Goal: Task Accomplishment & Management: Use online tool/utility

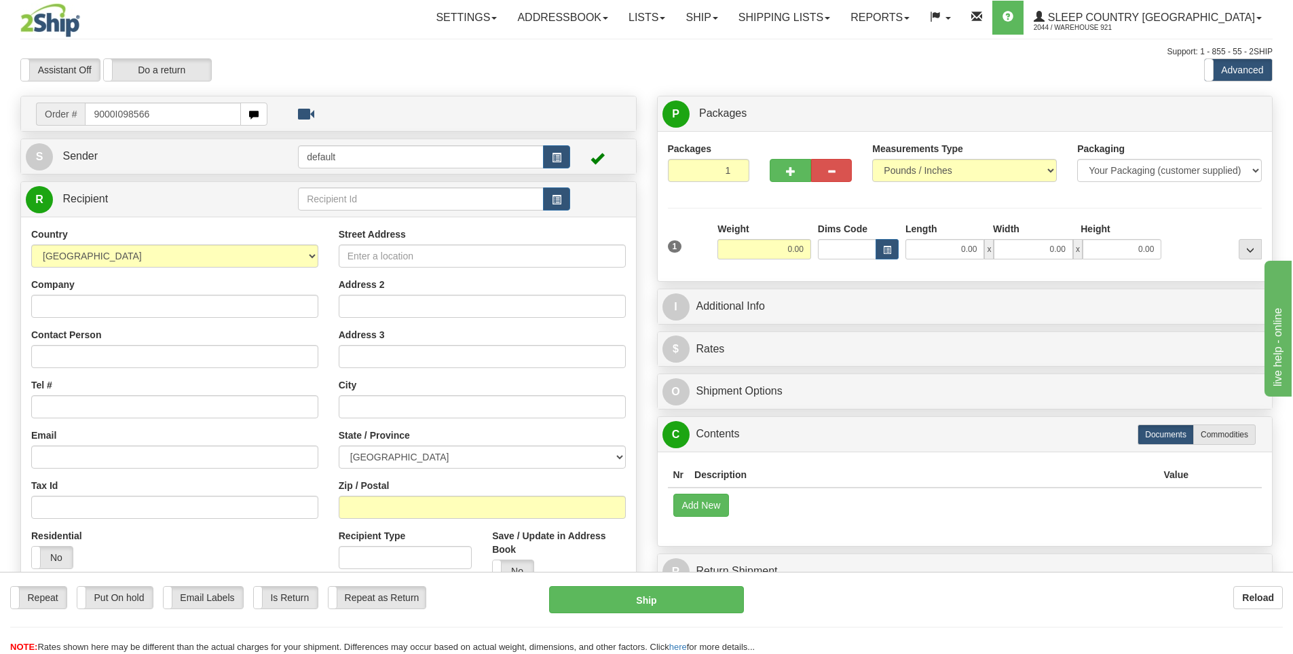
type input "9000I098566"
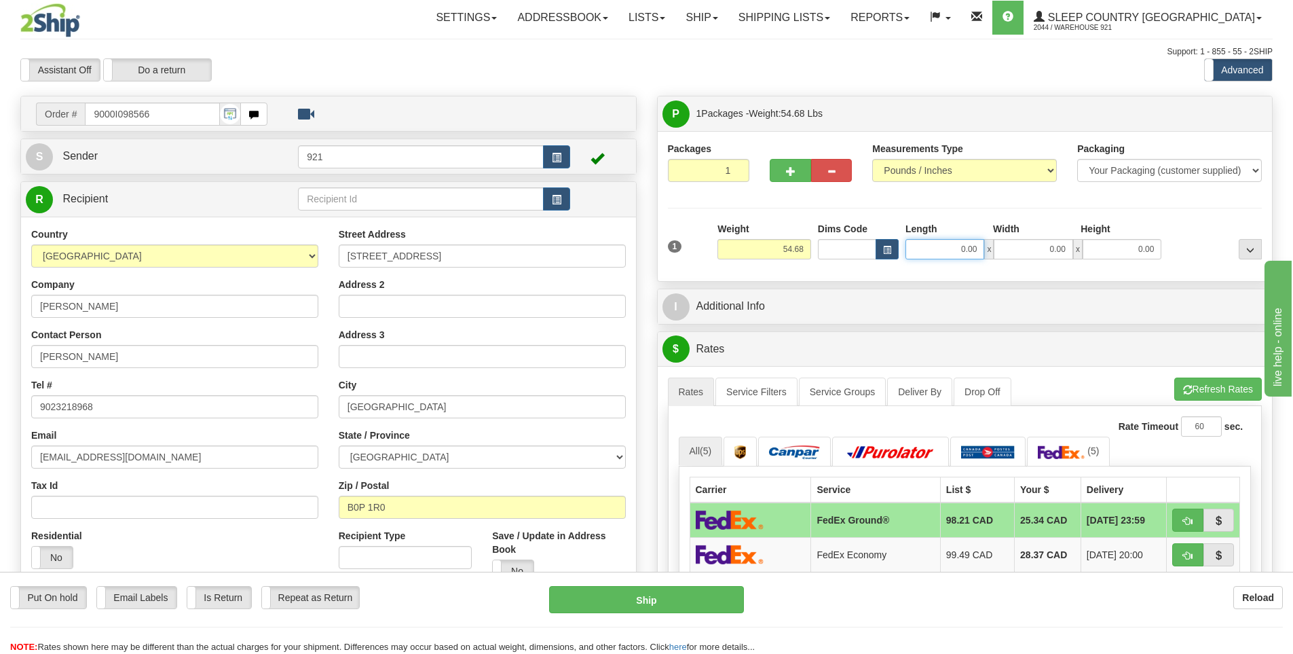
click at [943, 250] on input "0.00" at bounding box center [945, 249] width 79 height 20
type input "15.00"
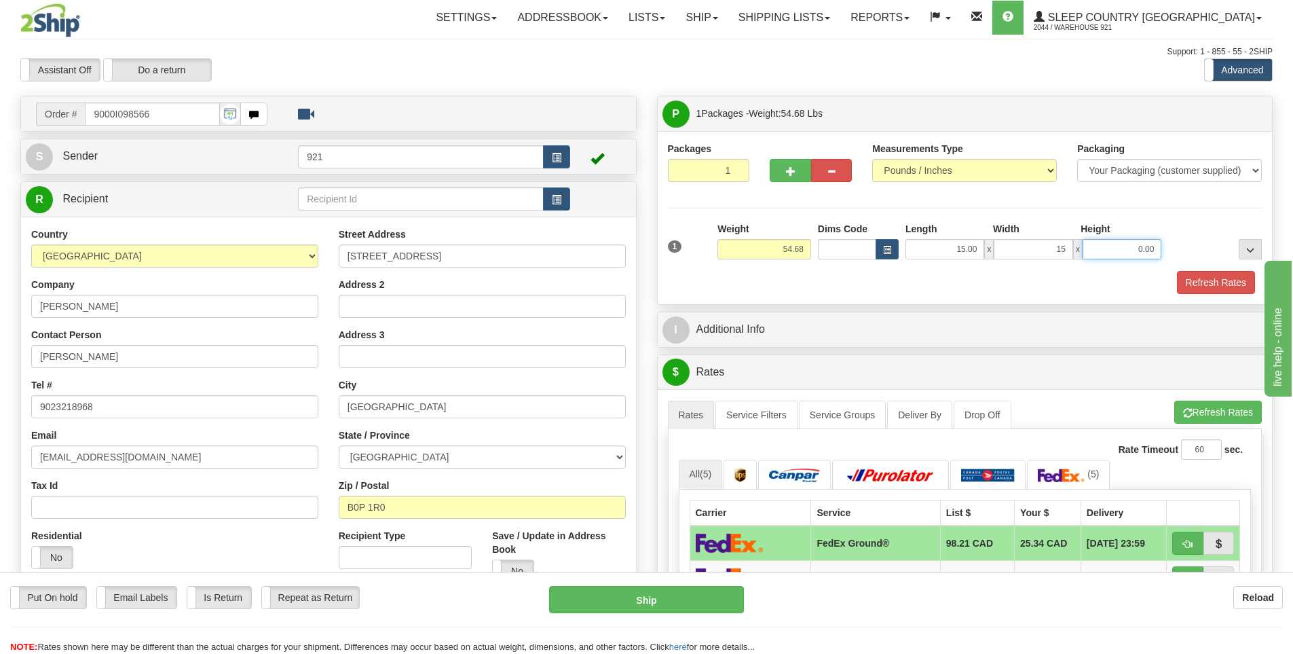
type input "15.00"
type input "61.00"
click at [1242, 285] on button "Refresh Rates" at bounding box center [1216, 282] width 78 height 23
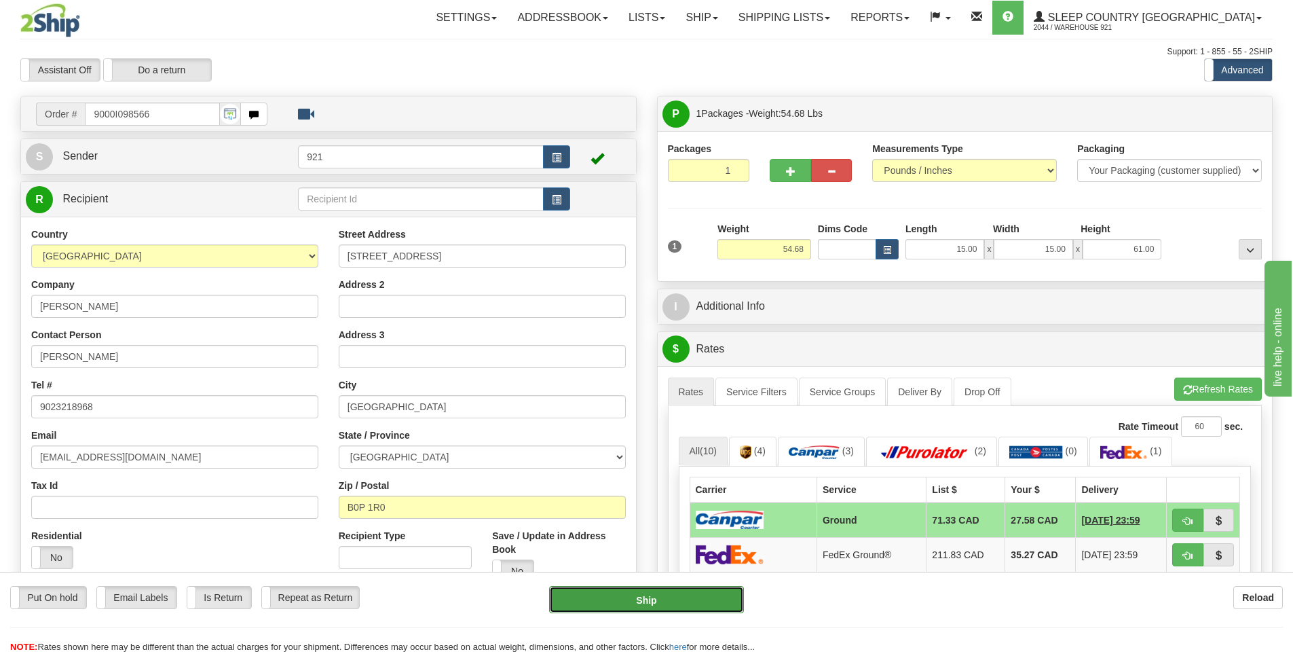
click at [696, 599] on button "Ship" at bounding box center [646, 599] width 195 height 27
type input "1"
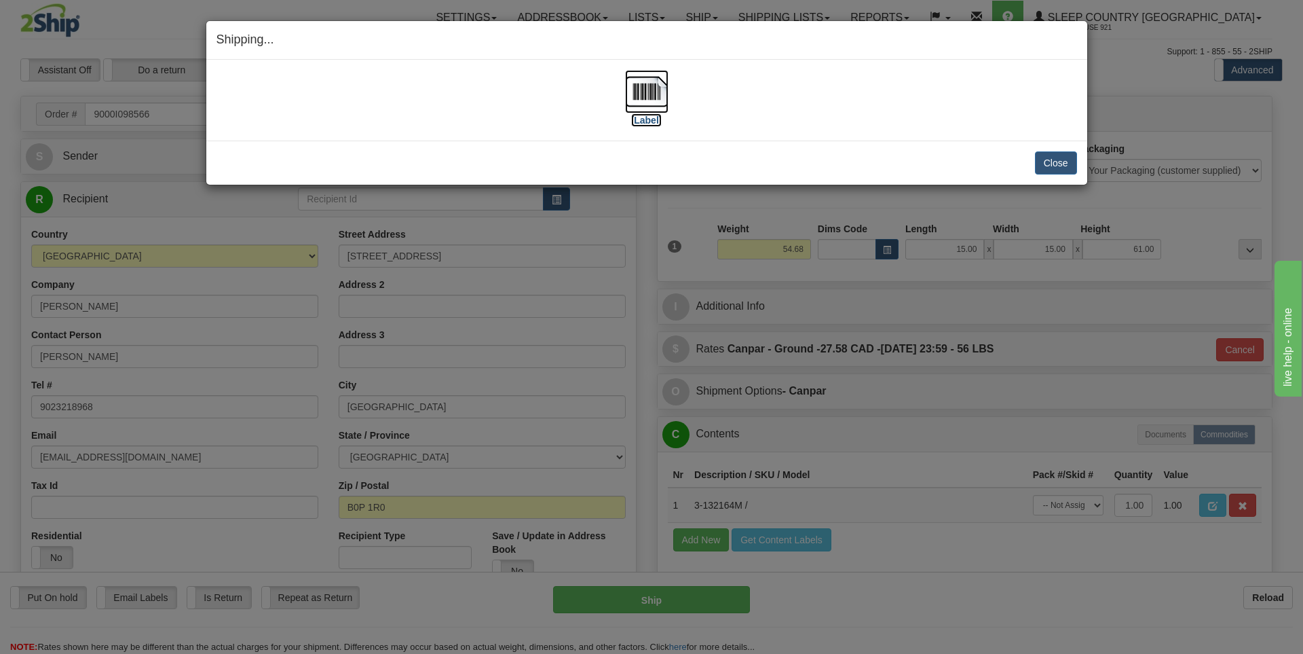
click at [654, 121] on label "[Label]" at bounding box center [646, 120] width 31 height 14
click at [1065, 165] on button "Close" at bounding box center [1056, 162] width 42 height 23
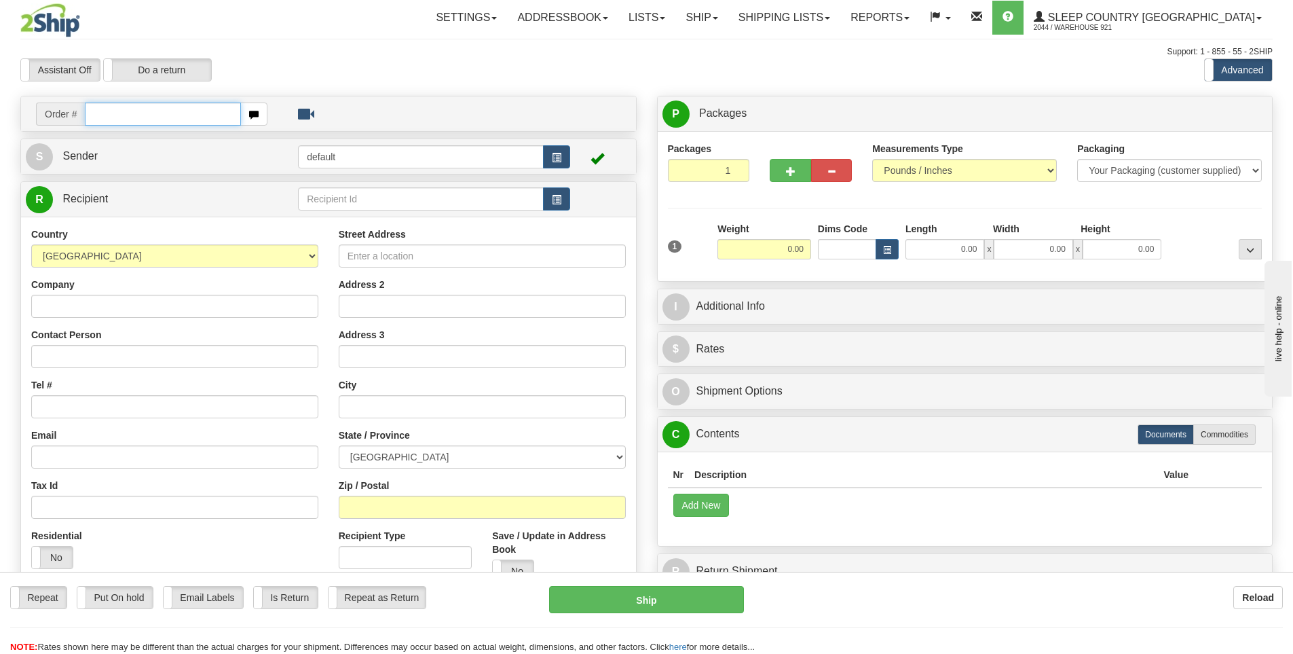
click at [105, 110] on input "text" at bounding box center [163, 114] width 156 height 23
click at [107, 110] on input "text" at bounding box center [163, 114] width 156 height 23
type input "9000I099463"
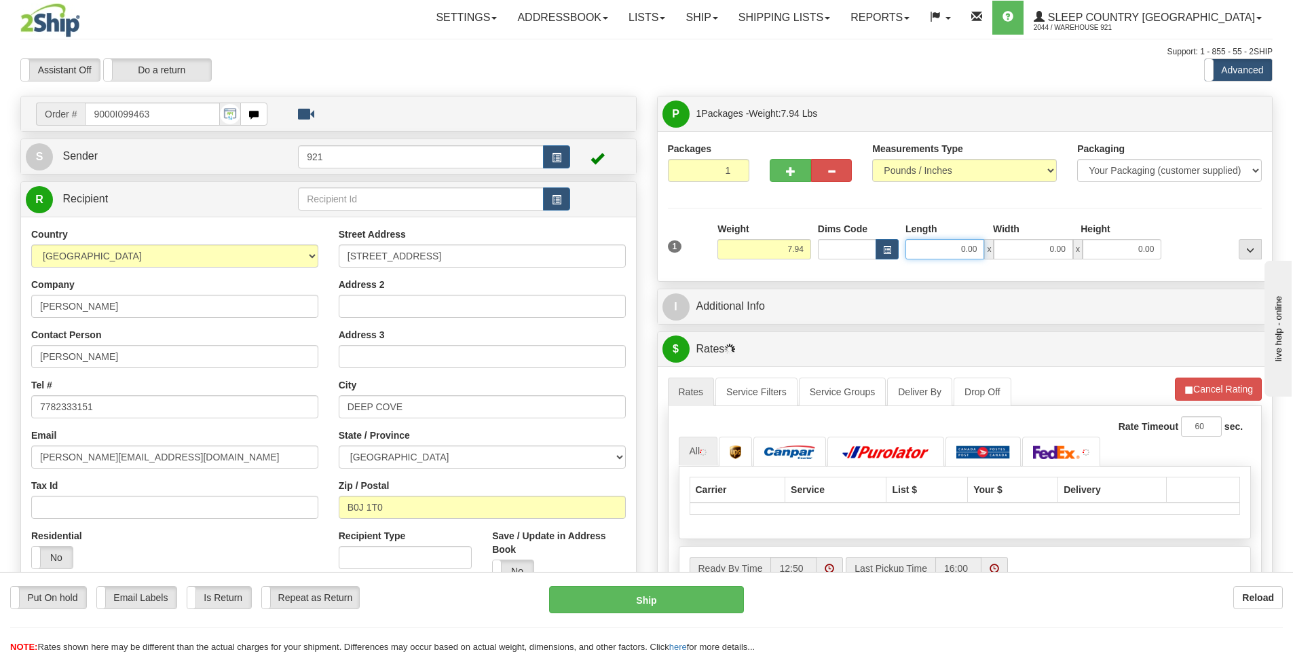
click at [951, 259] on input "0.00" at bounding box center [945, 249] width 79 height 20
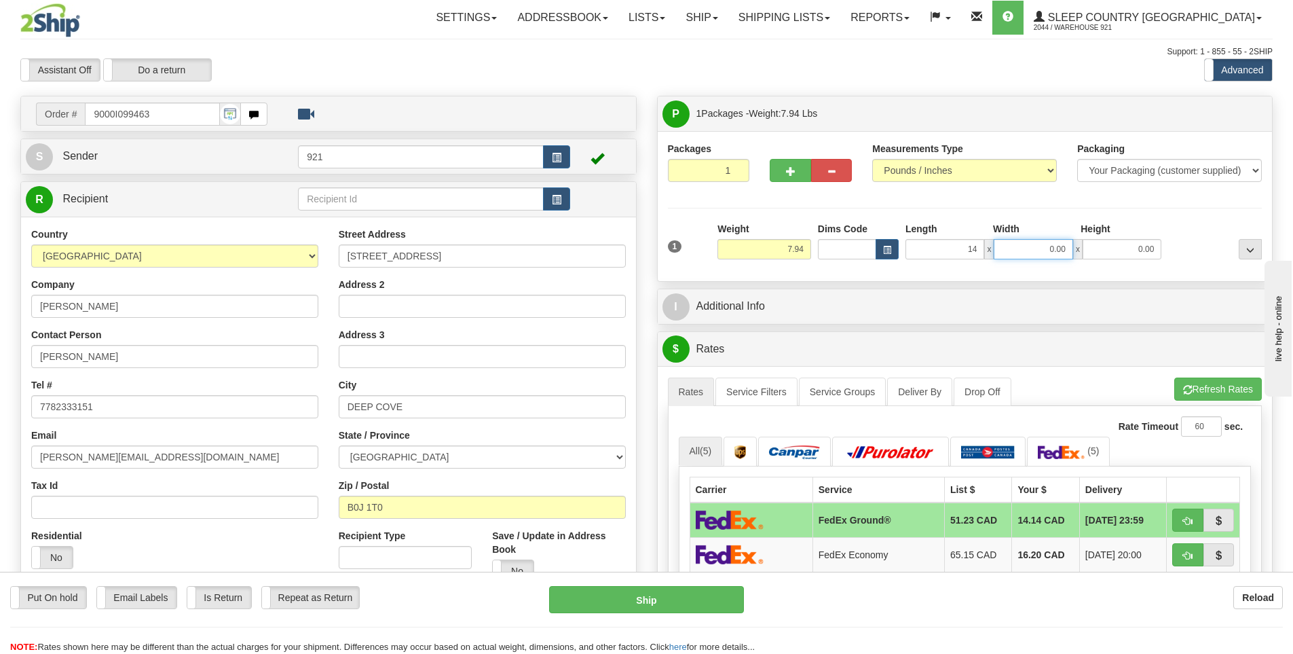
type input "14.00"
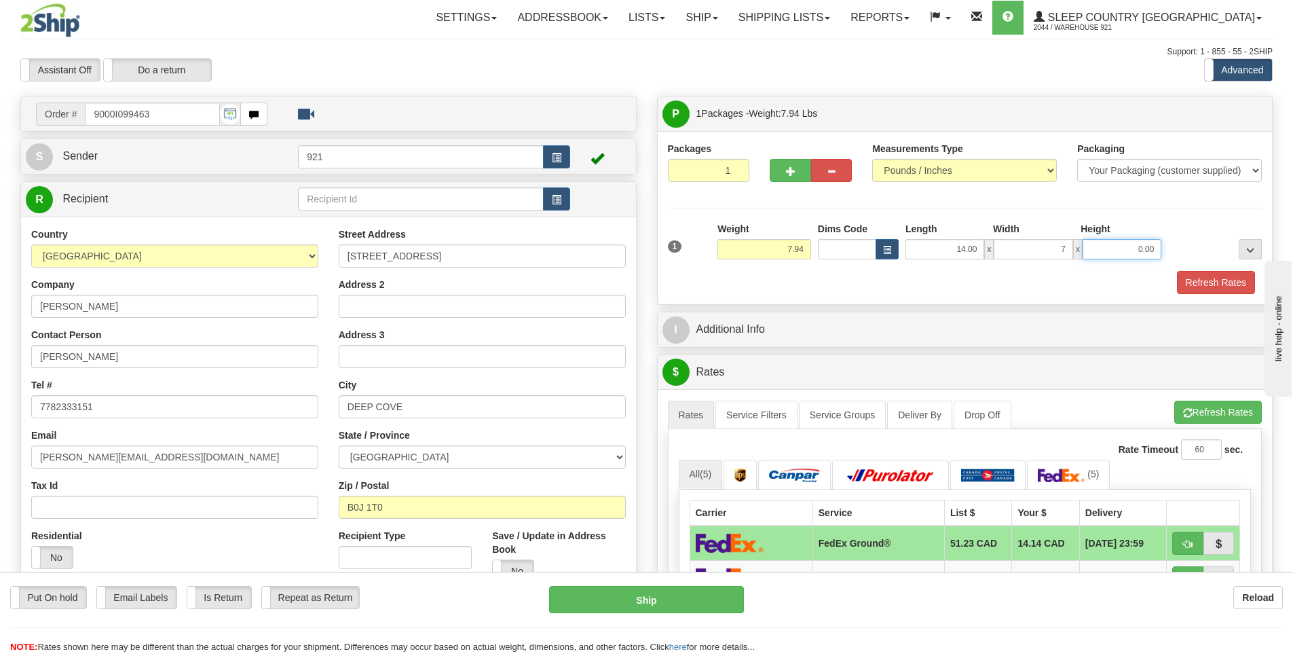
type input "7.00"
drag, startPoint x: 952, startPoint y: 255, endPoint x: 1062, endPoint y: 236, distance: 111.7
click at [1062, 236] on div "Length Width Height 14.00 x 7.00 x 0.00" at bounding box center [1033, 240] width 263 height 37
type input "1"
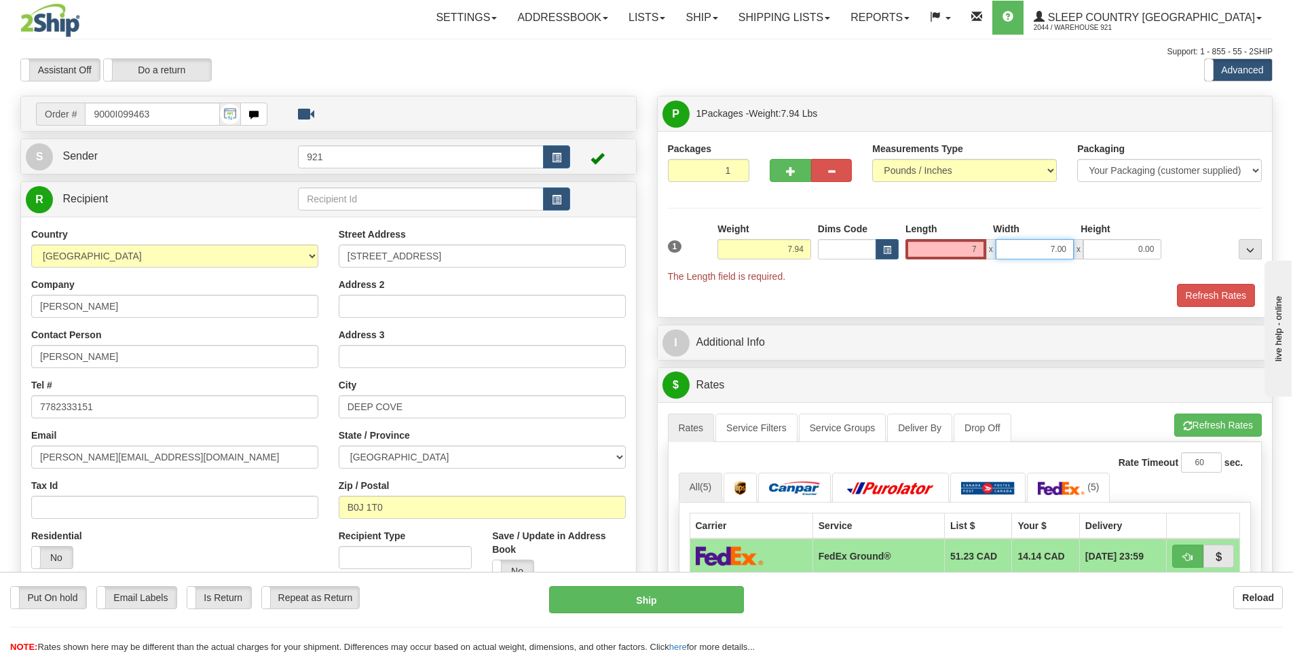
type input "7.00"
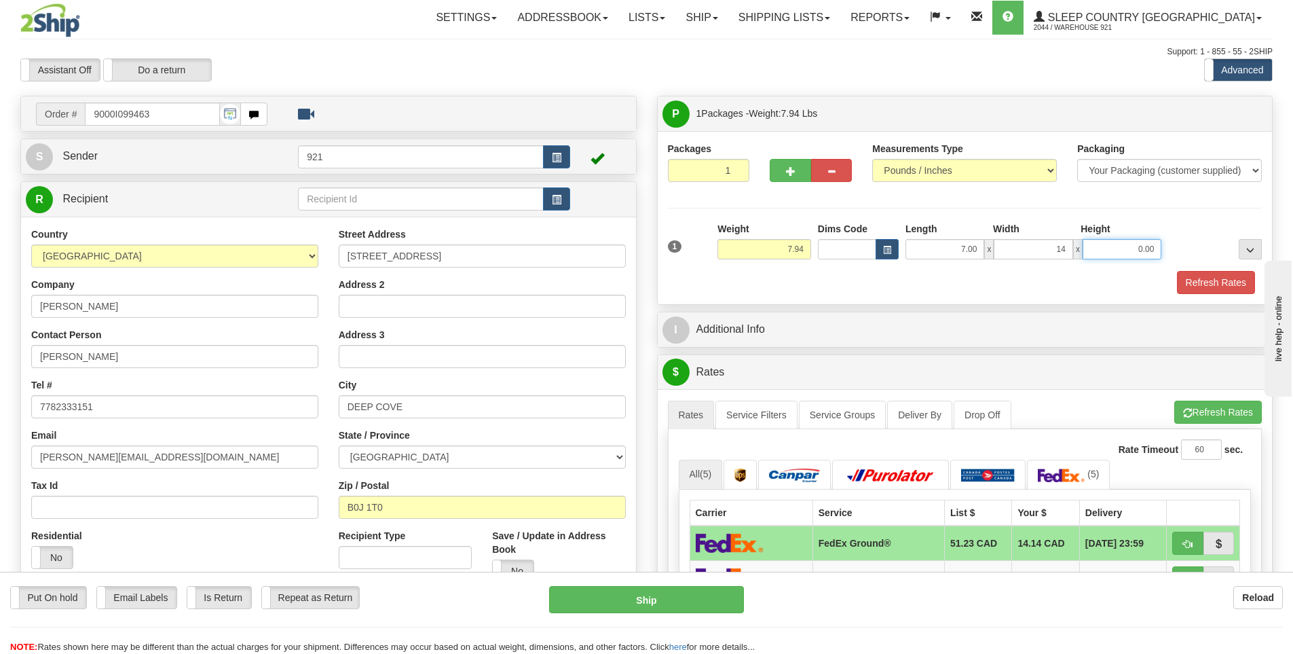
type input "14.00"
type input "10.00"
click at [1190, 275] on button "Refresh Rates" at bounding box center [1216, 282] width 78 height 23
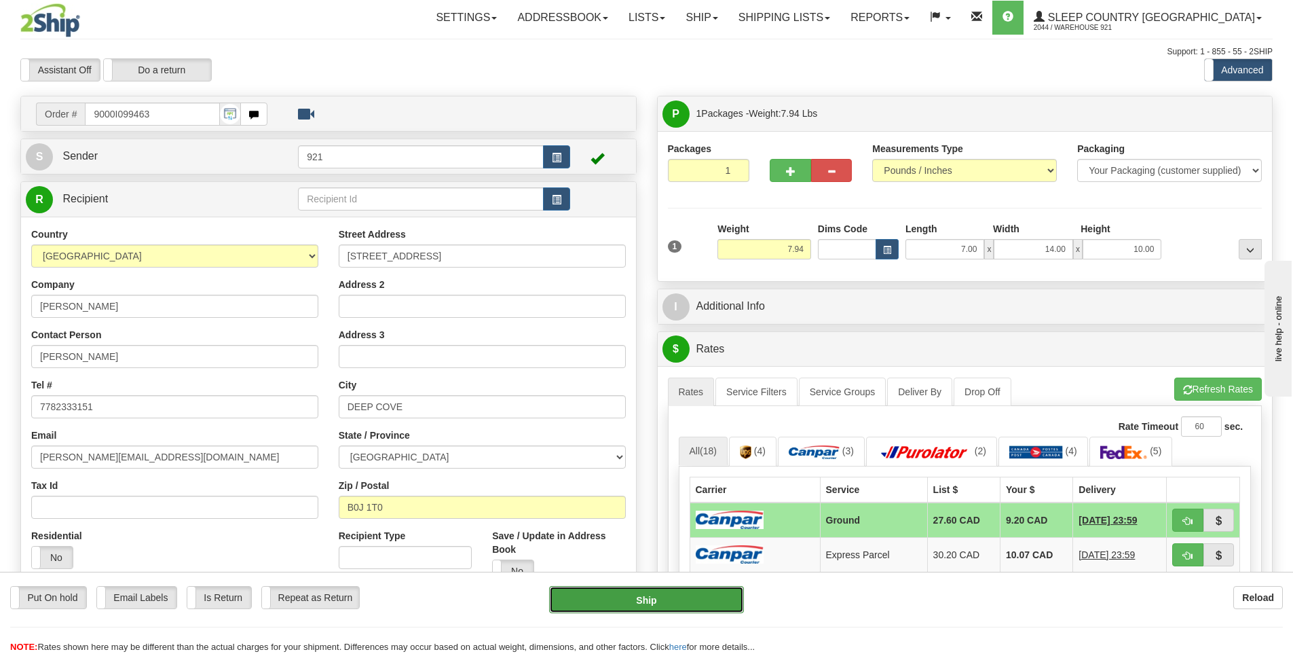
click at [714, 596] on button "Ship" at bounding box center [646, 599] width 195 height 27
type input "1"
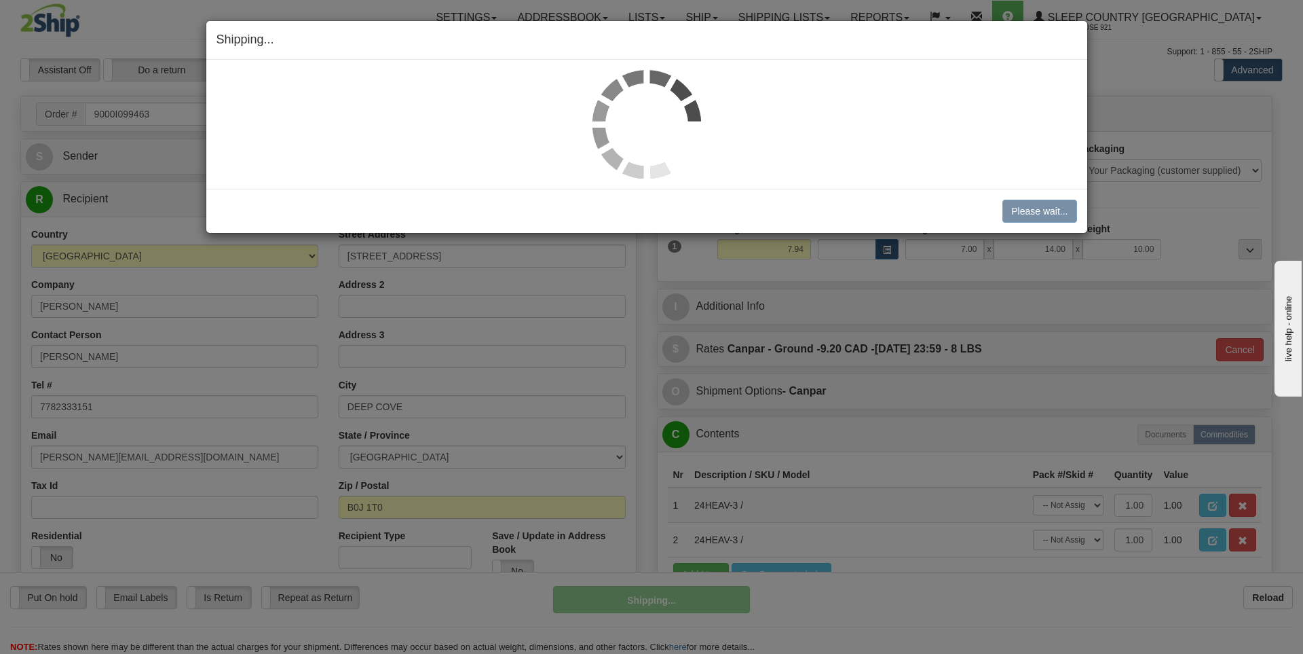
click at [787, 214] on div "Please wait... Cancel" at bounding box center [647, 211] width 861 height 23
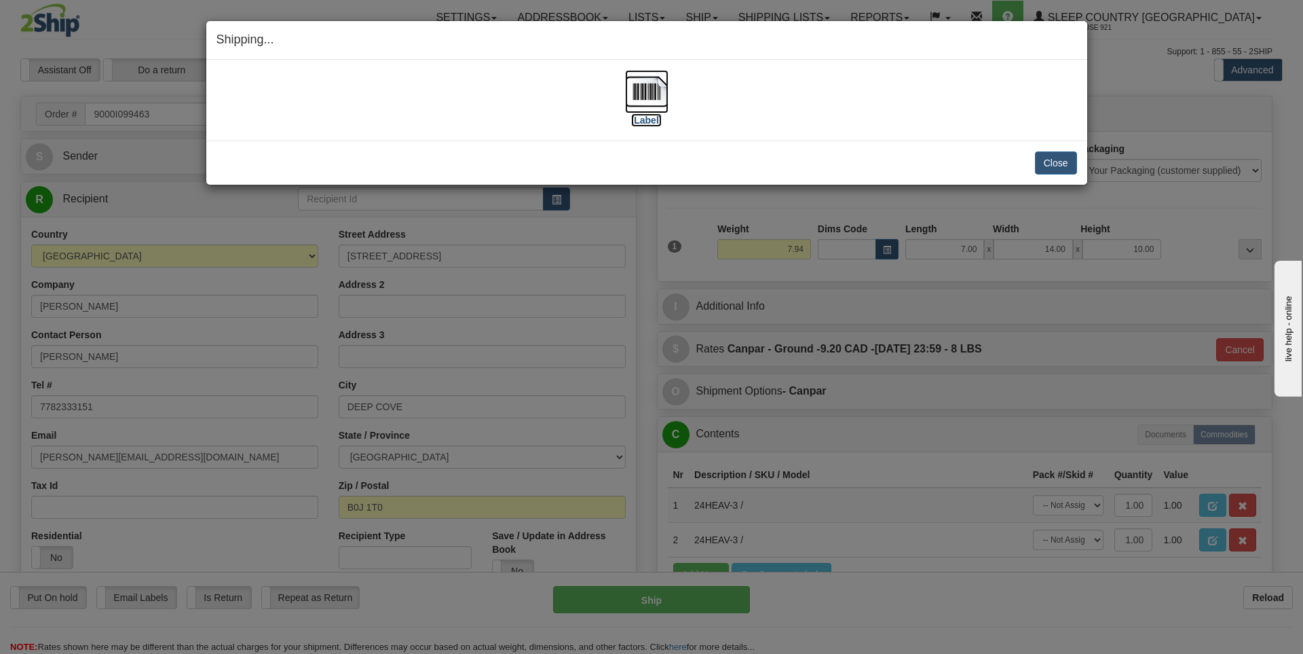
click at [647, 119] on label "[Label]" at bounding box center [646, 120] width 31 height 14
click at [1071, 163] on button "Close" at bounding box center [1056, 162] width 42 height 23
